Goal: Information Seeking & Learning: Check status

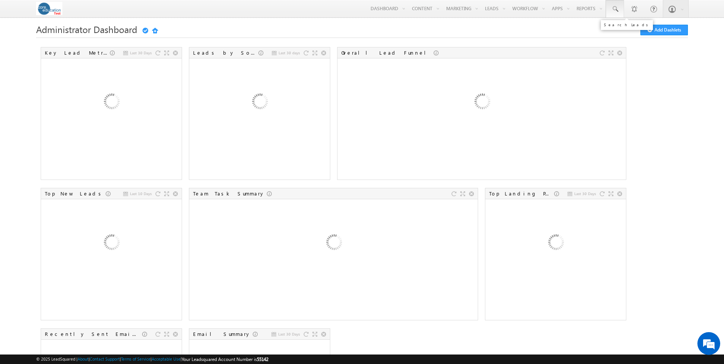
click at [612, 6] on span at bounding box center [615, 9] width 8 height 8
paste input "[EMAIL_ADDRESS][DATE][DOMAIN_NAME]"
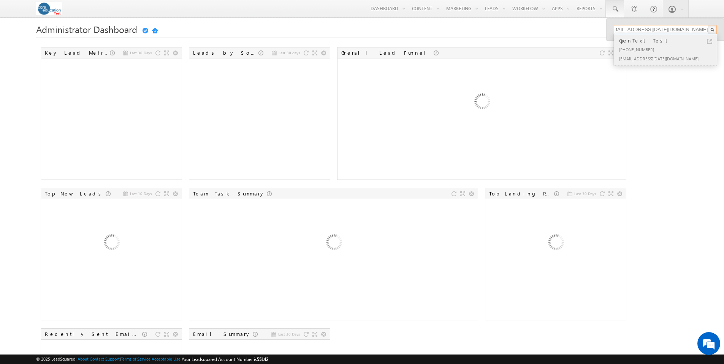
type input "[EMAIL_ADDRESS][DATE][DOMAIN_NAME]"
click at [664, 45] on div "[PHONE_NUMBER]" at bounding box center [668, 49] width 102 height 9
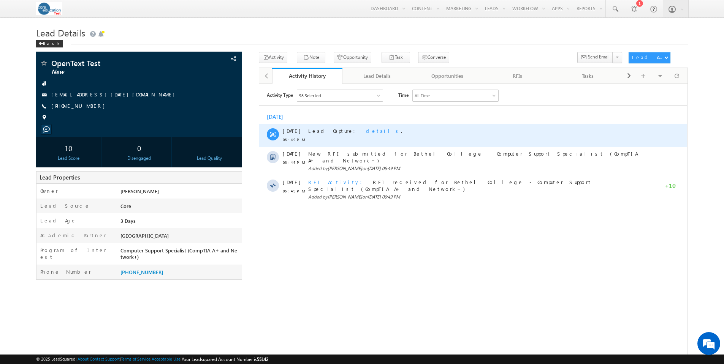
click at [366, 131] on span "details" at bounding box center [383, 130] width 35 height 6
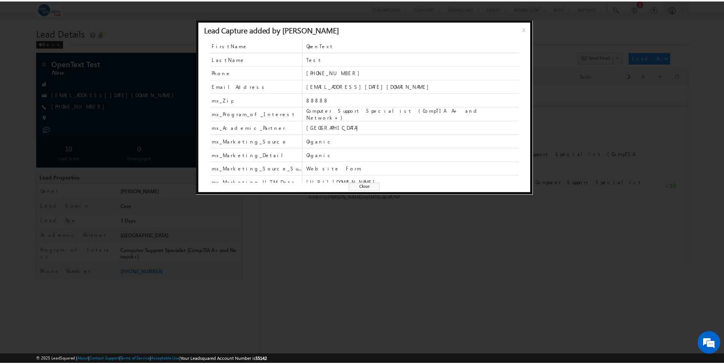
scroll to position [102, 0]
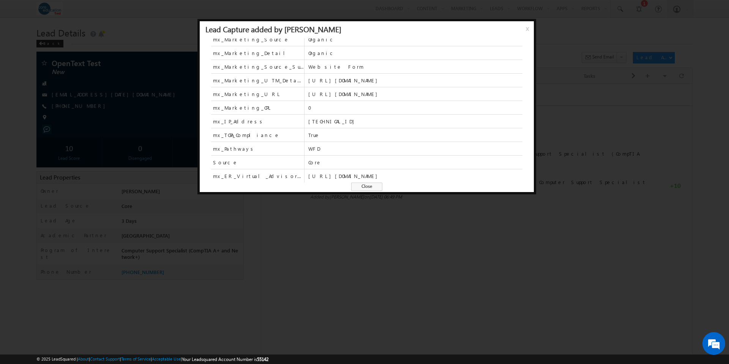
click at [374, 185] on span "Close" at bounding box center [366, 187] width 31 height 8
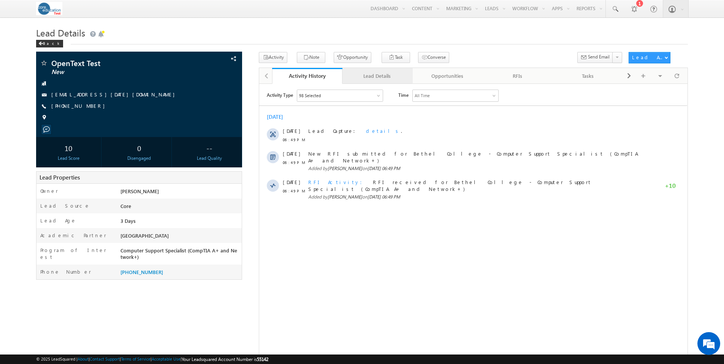
click at [385, 76] on div "Lead Details" at bounding box center [376, 75] width 57 height 9
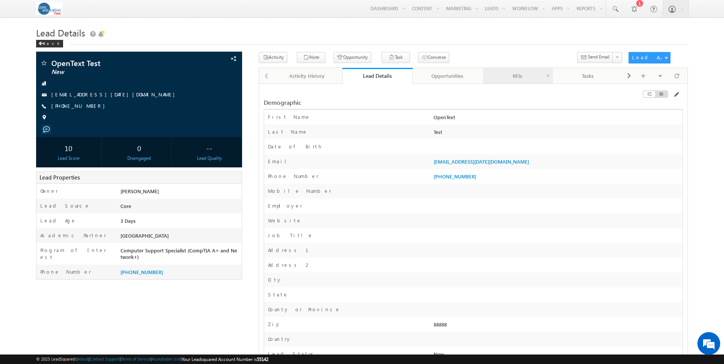
click at [520, 74] on div "RFIs" at bounding box center [517, 75] width 57 height 9
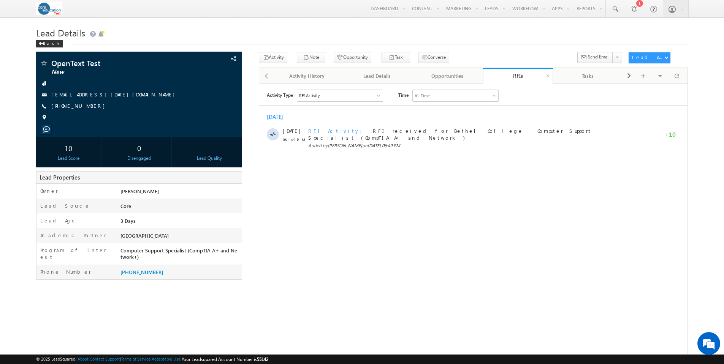
scroll to position [0, 0]
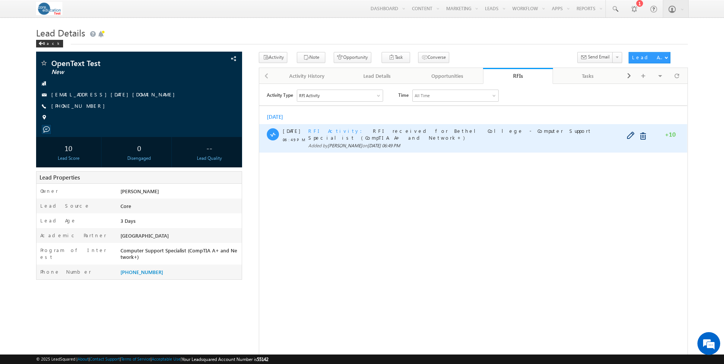
click at [423, 132] on span "RFI received for Bethel College - Computer Support Specialist (CompTIA A+ and N…" at bounding box center [449, 133] width 283 height 13
click at [320, 131] on span "RFI Activity" at bounding box center [337, 130] width 58 height 6
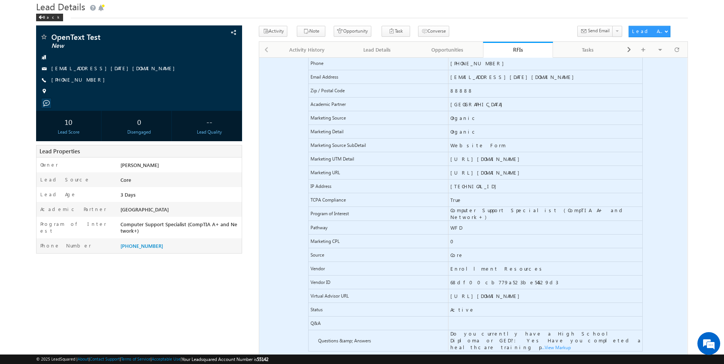
scroll to position [47, 0]
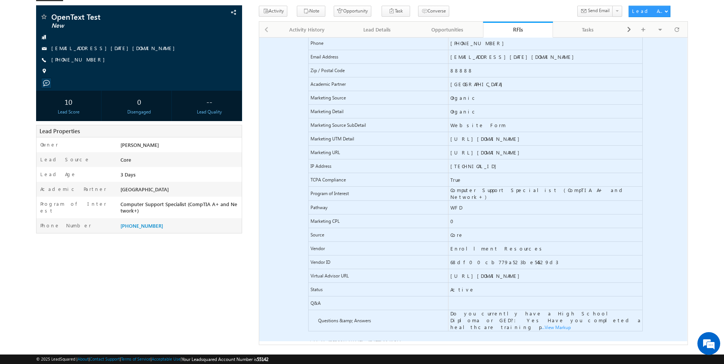
click at [259, 37] on span "...View Markup" at bounding box center [259, 37] width 0 height 0
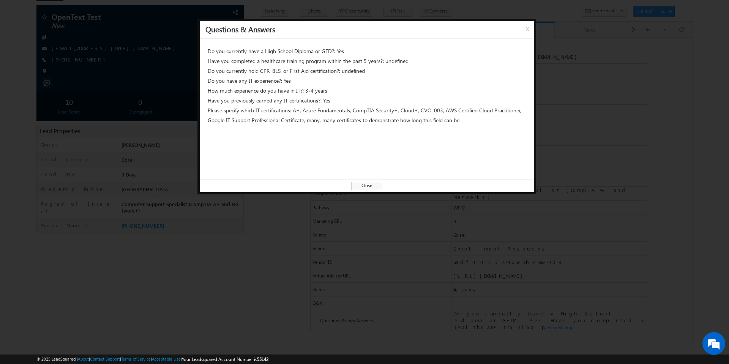
click at [375, 186] on span "Close" at bounding box center [366, 186] width 31 height 8
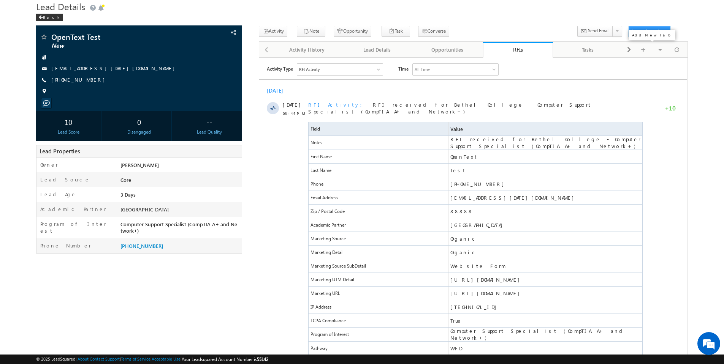
scroll to position [0, 0]
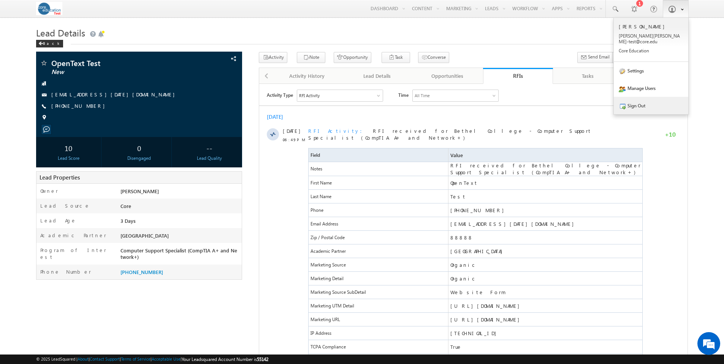
click at [630, 98] on link "Sign Out" at bounding box center [650, 105] width 74 height 17
